Goal: Find specific page/section: Find specific page/section

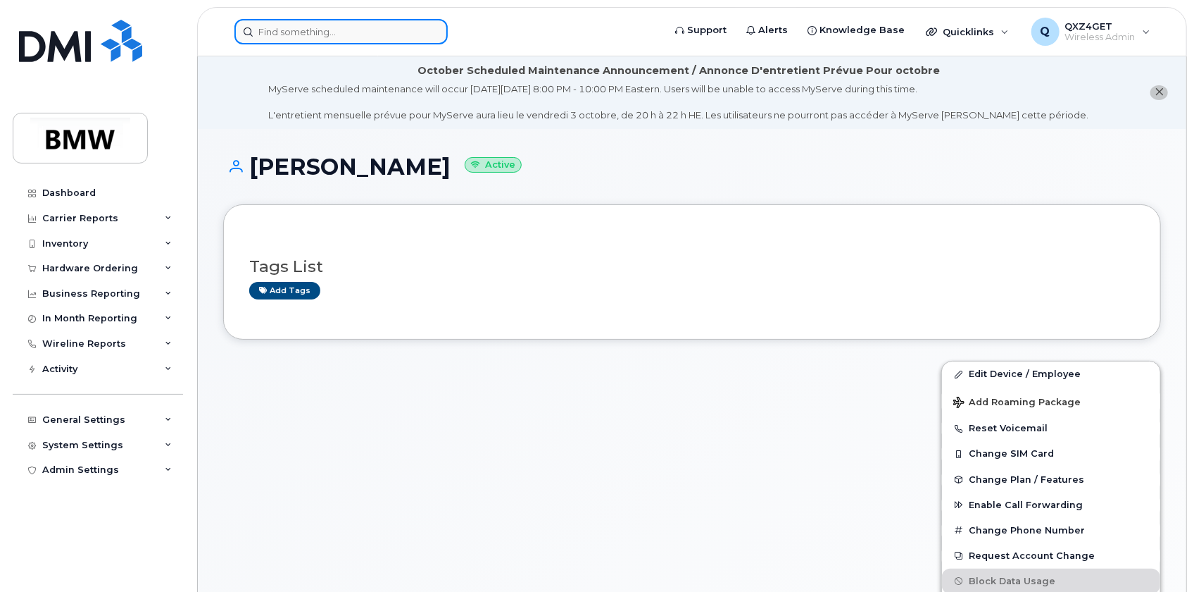
click at [334, 25] on input at bounding box center [341, 31] width 213 height 25
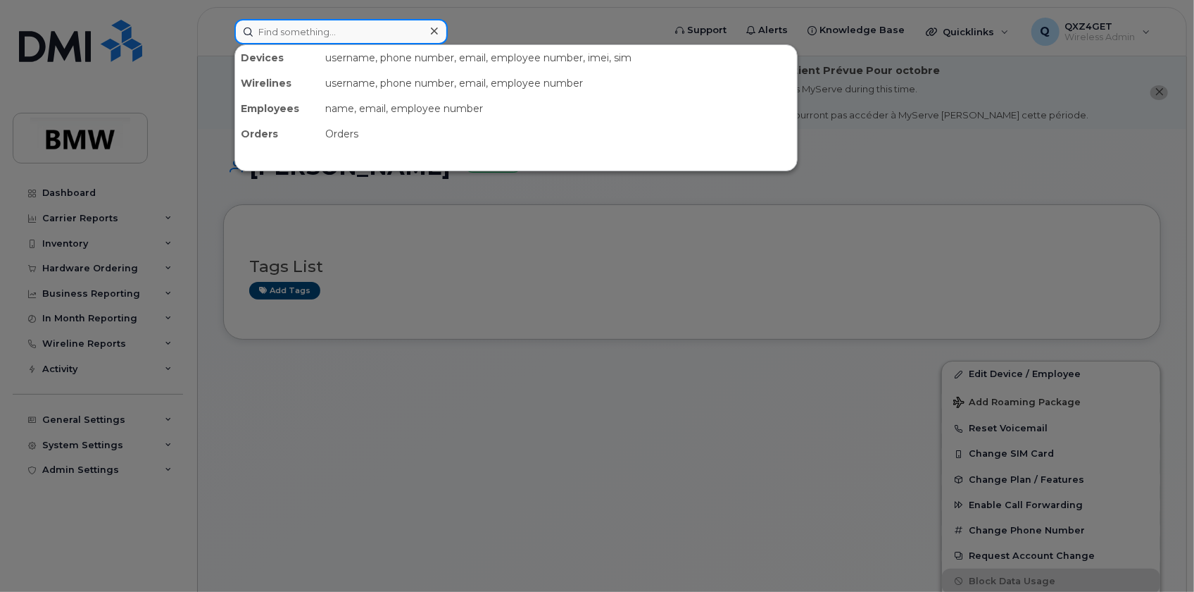
type input "5"
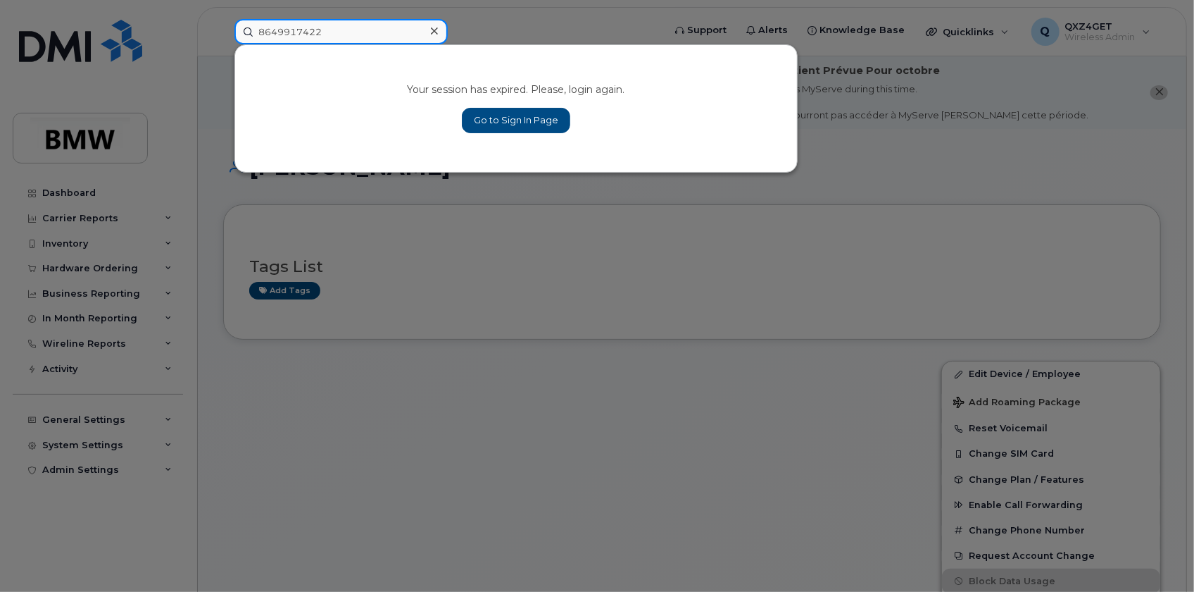
drag, startPoint x: 297, startPoint y: 27, endPoint x: 230, endPoint y: 33, distance: 67.2
click at [235, 30] on input "8649917422" at bounding box center [341, 31] width 213 height 25
type input "8649917422"
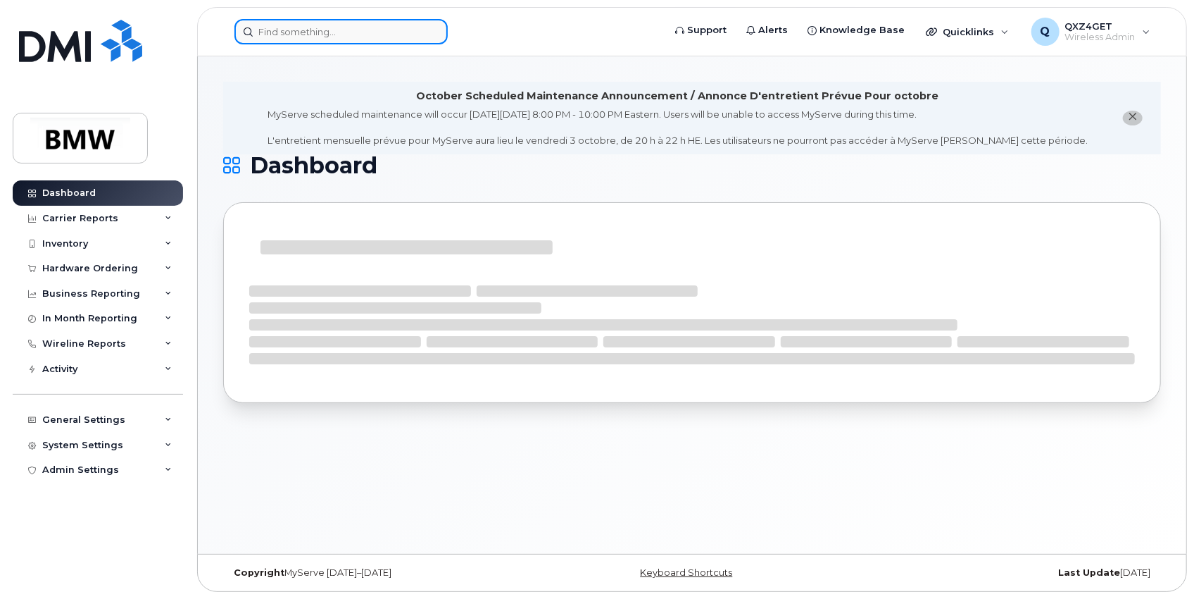
click at [279, 30] on input at bounding box center [341, 31] width 213 height 25
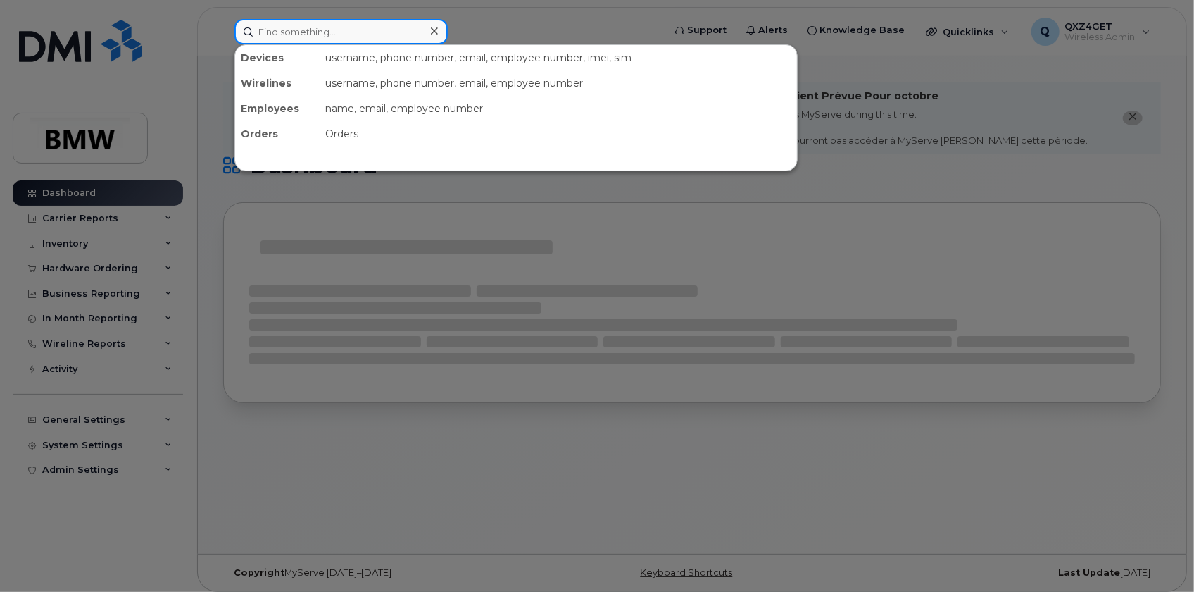
paste input "8649917422"
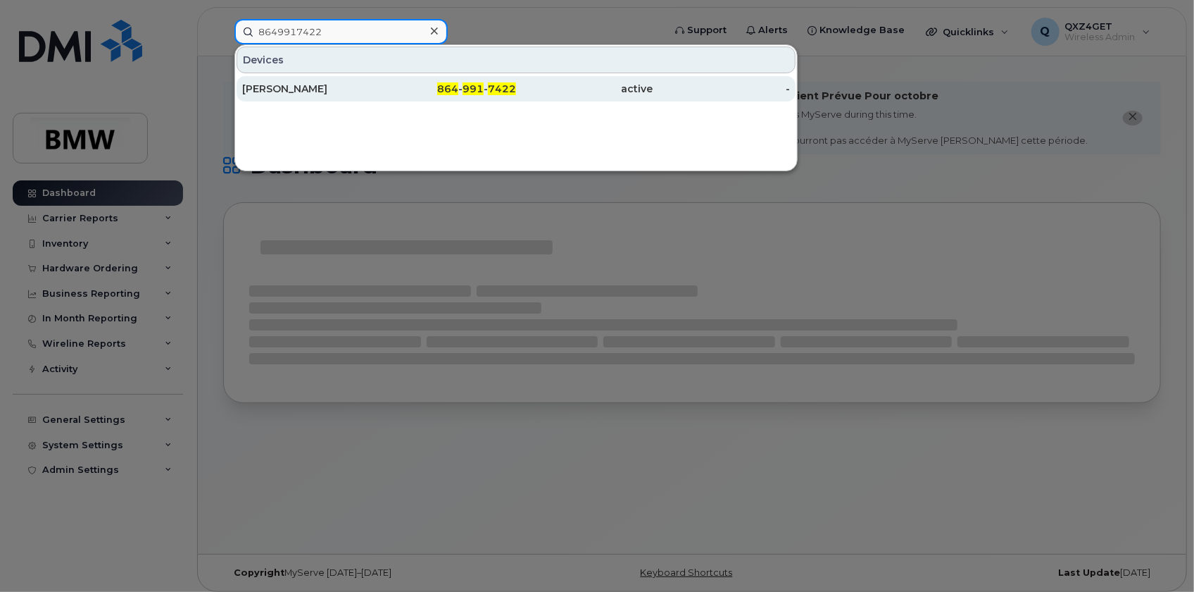
type input "8649917422"
click at [284, 84] on div "Joseph Newman" at bounding box center [310, 89] width 137 height 14
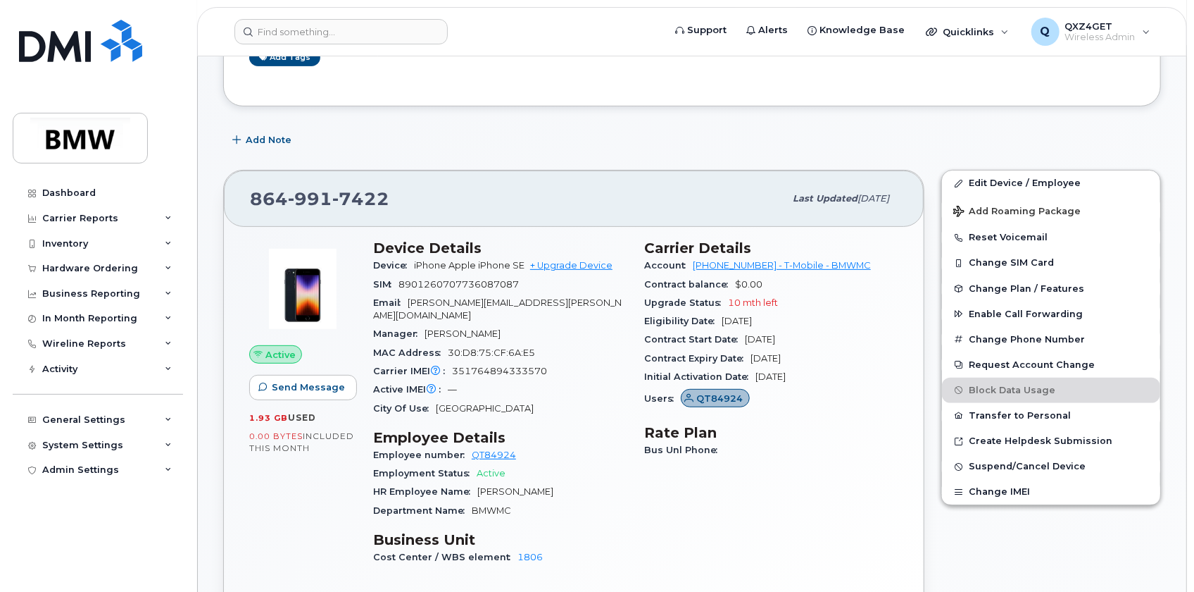
scroll to position [256, 0]
